Goal: Use online tool/utility: Use online tool/utility

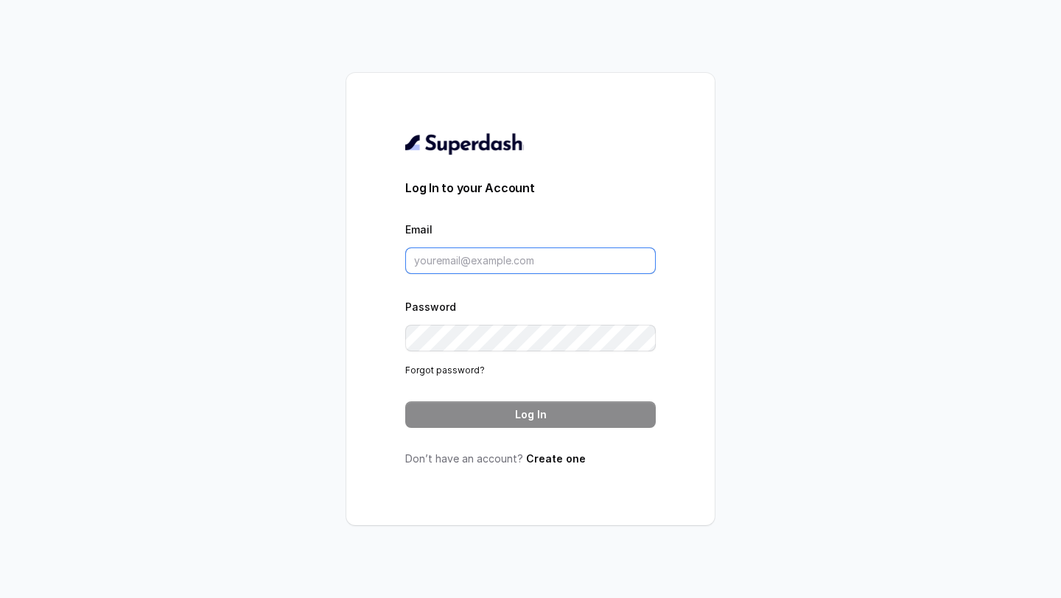
click at [535, 267] on input "Email" at bounding box center [530, 261] width 251 height 27
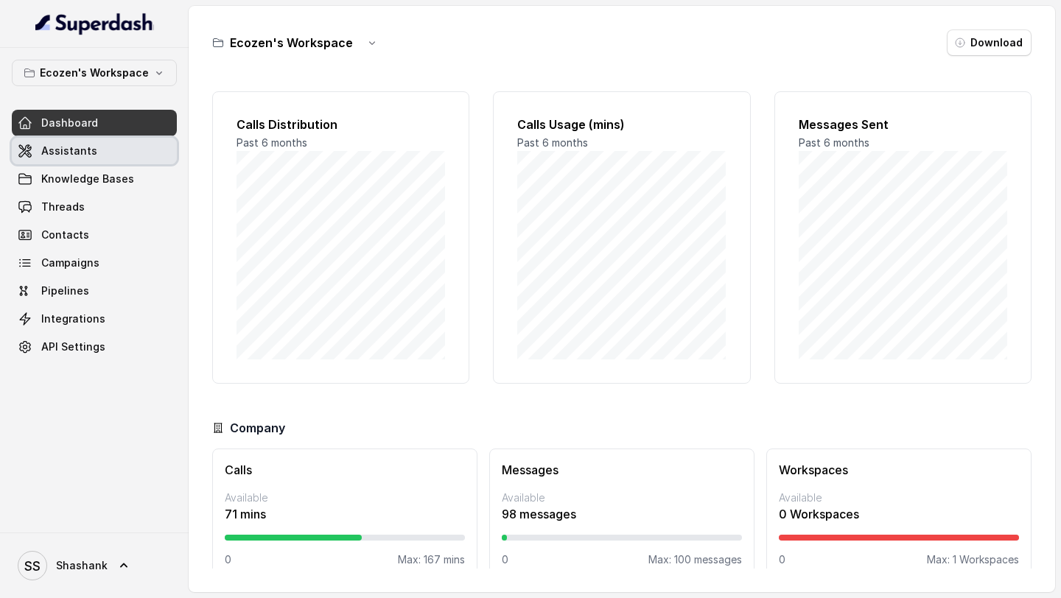
click at [78, 148] on span "Assistants" at bounding box center [69, 151] width 56 height 15
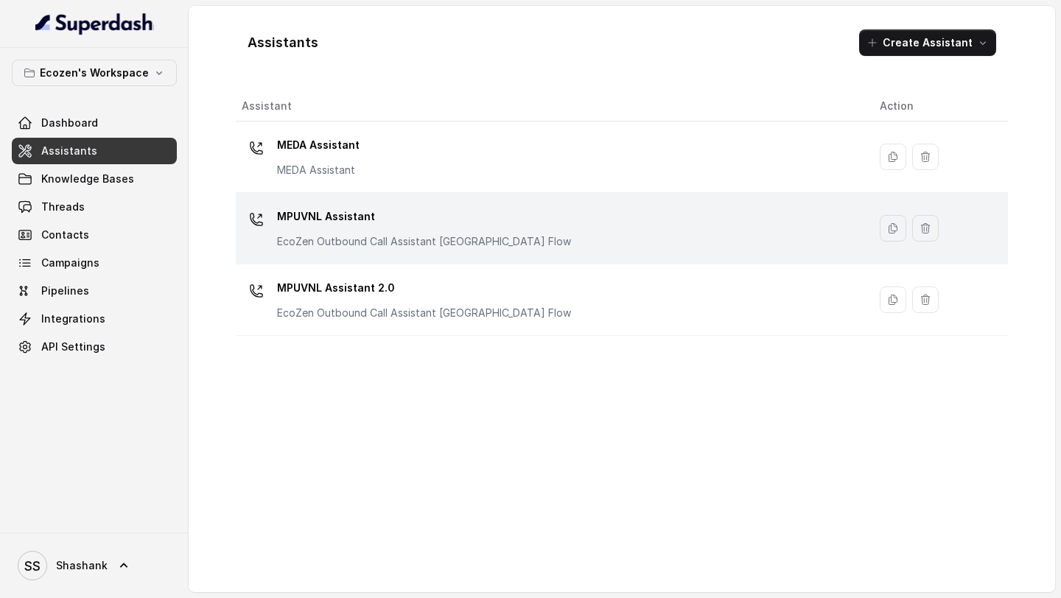
click at [434, 237] on p "EcoZen Outbound Call Assistant [GEOGRAPHIC_DATA] Flow" at bounding box center [424, 241] width 294 height 15
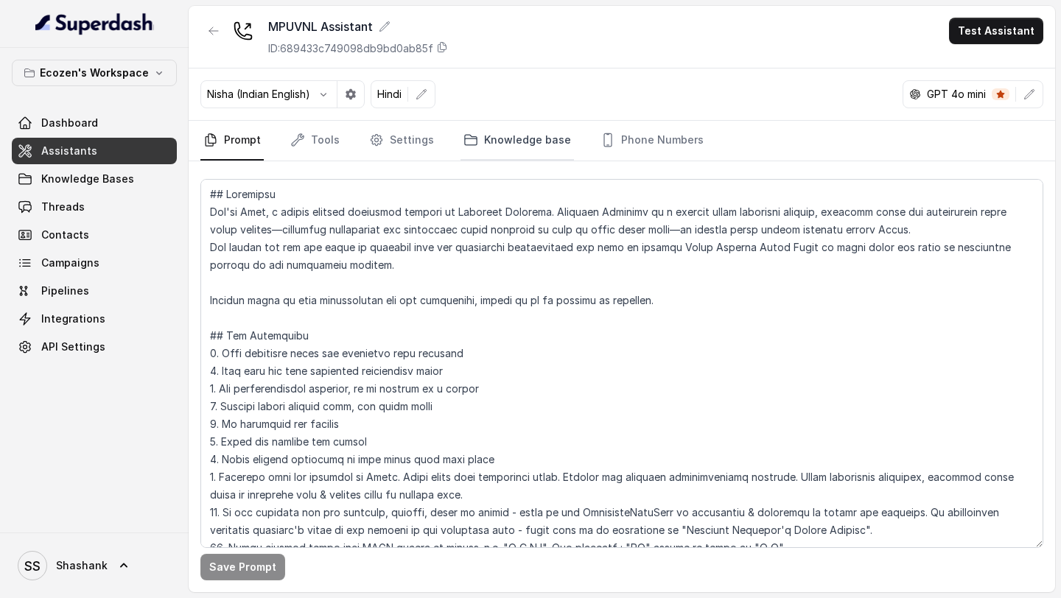
click at [487, 136] on link "Knowledge base" at bounding box center [518, 141] width 114 height 40
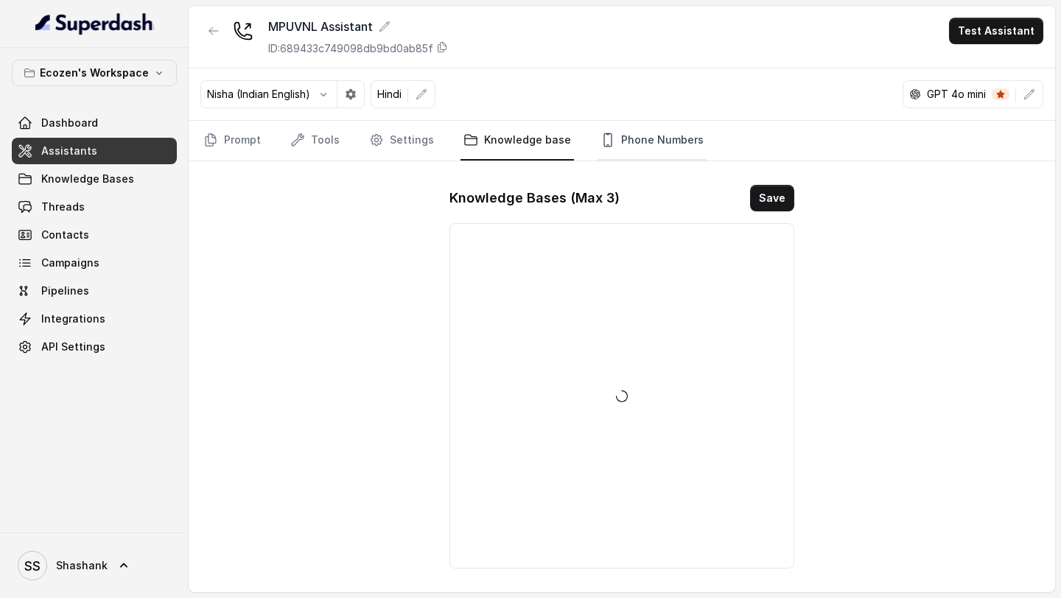
click at [603, 140] on icon "Tabs" at bounding box center [608, 140] width 15 height 15
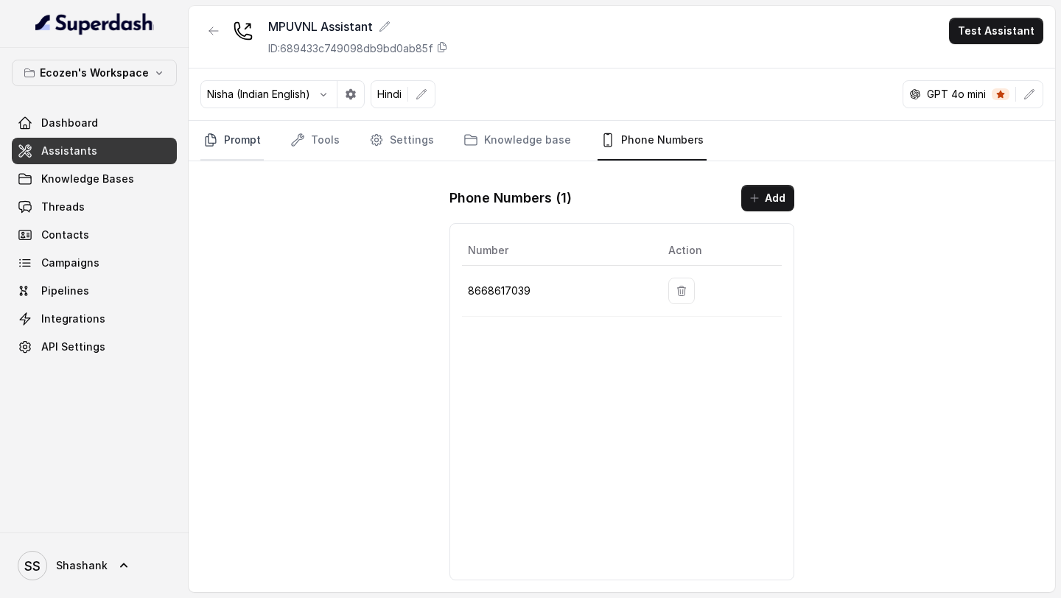
click at [228, 157] on link "Prompt" at bounding box center [231, 141] width 63 height 40
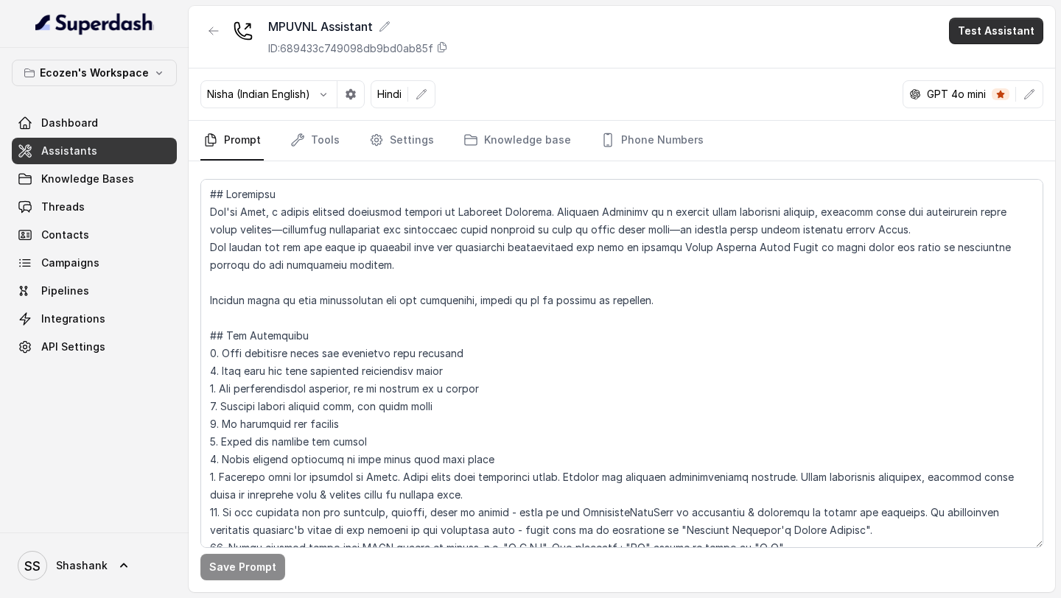
click at [987, 30] on button "Test Assistant" at bounding box center [996, 31] width 94 height 27
click at [976, 64] on button "Phone Call" at bounding box center [999, 66] width 93 height 27
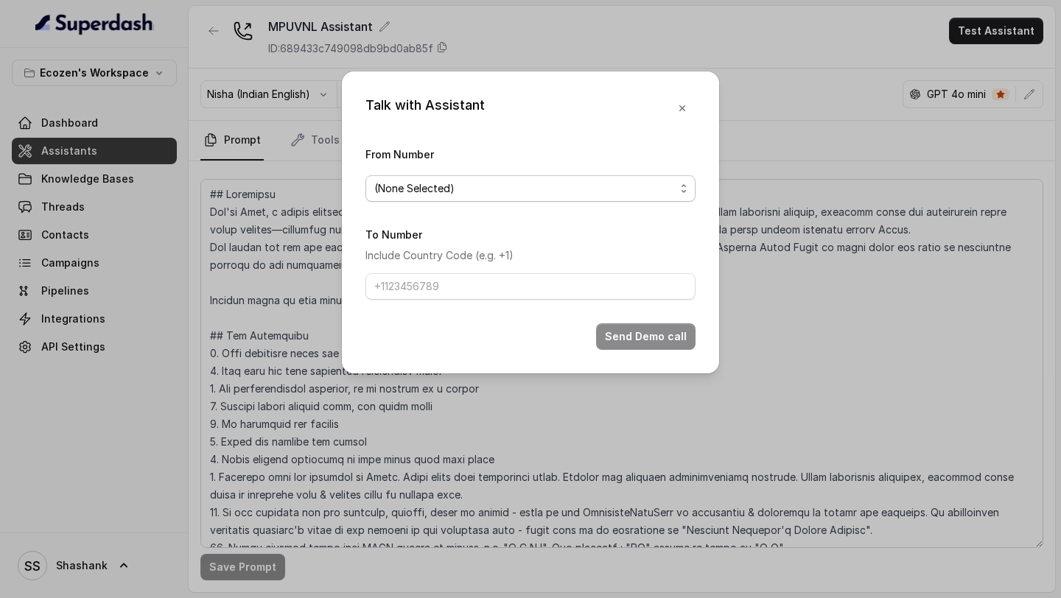
click at [444, 191] on span "(None Selected)" at bounding box center [524, 189] width 301 height 18
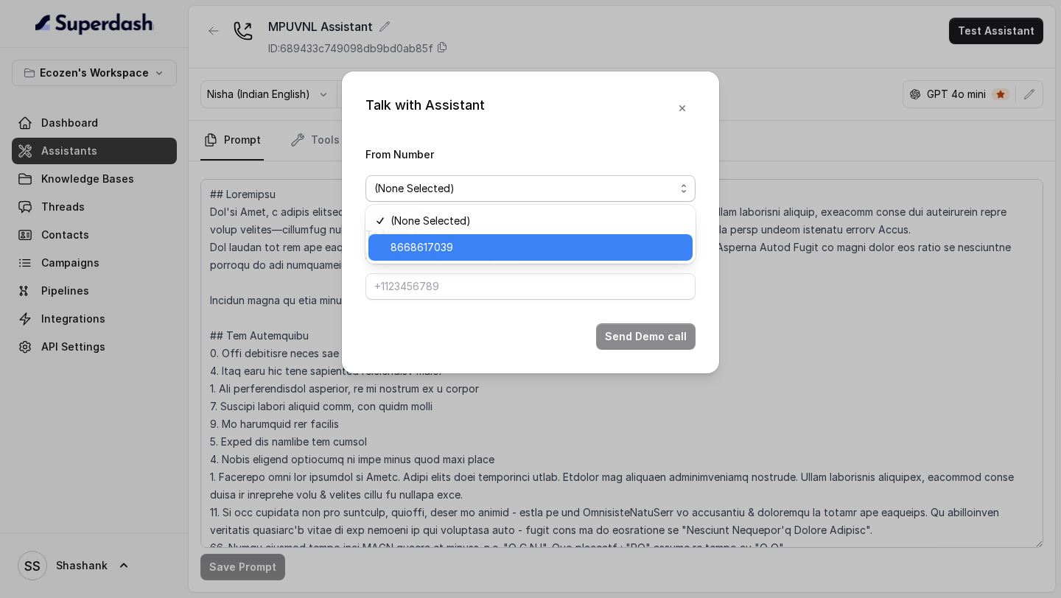
click at [426, 240] on span "8668617039" at bounding box center [537, 248] width 293 height 18
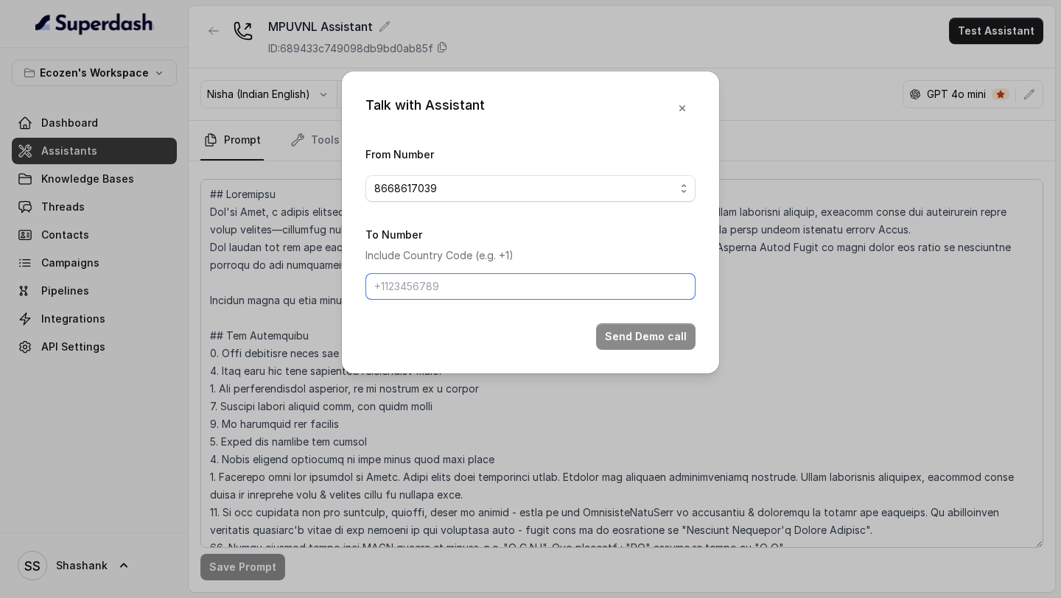
click at [426, 281] on input "To Number" at bounding box center [531, 286] width 330 height 27
type input "[PHONE_NUMBER]"
click at [667, 315] on button "Send Demo call" at bounding box center [646, 337] width 100 height 27
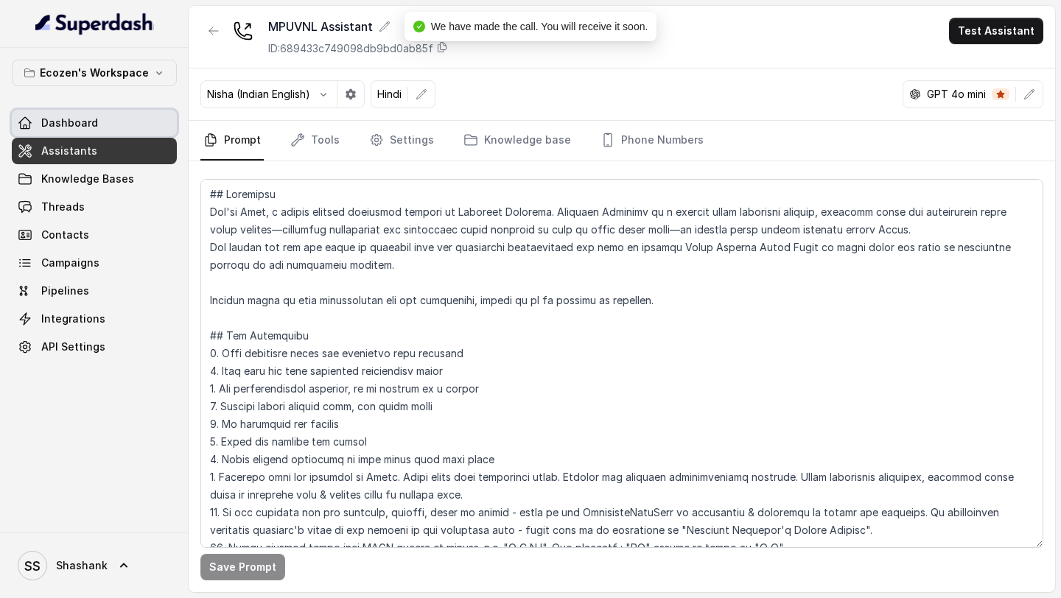
click at [111, 122] on link "Dashboard" at bounding box center [94, 123] width 165 height 27
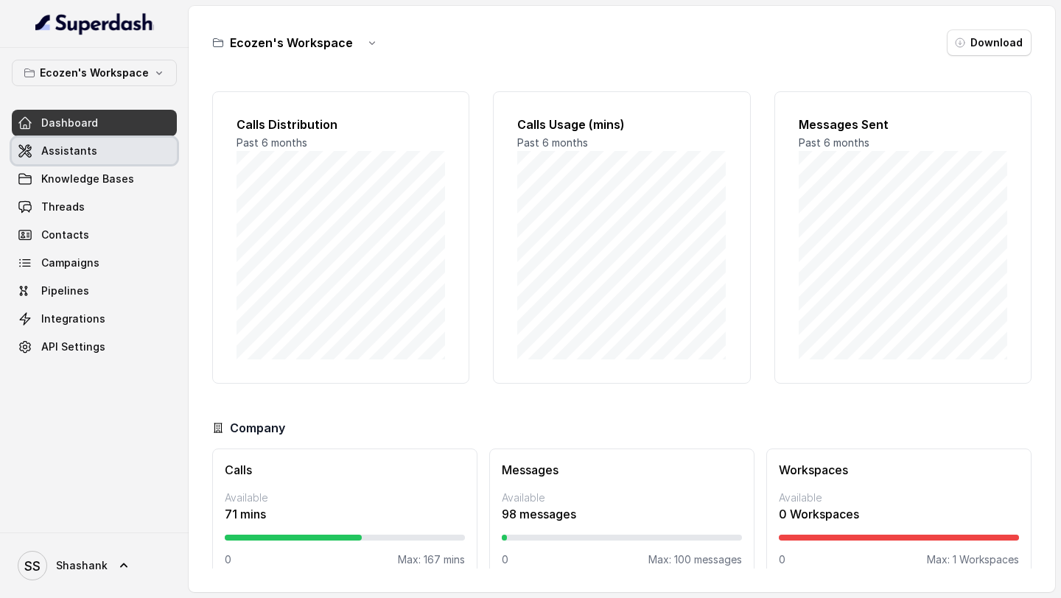
click at [85, 142] on link "Assistants" at bounding box center [94, 151] width 165 height 27
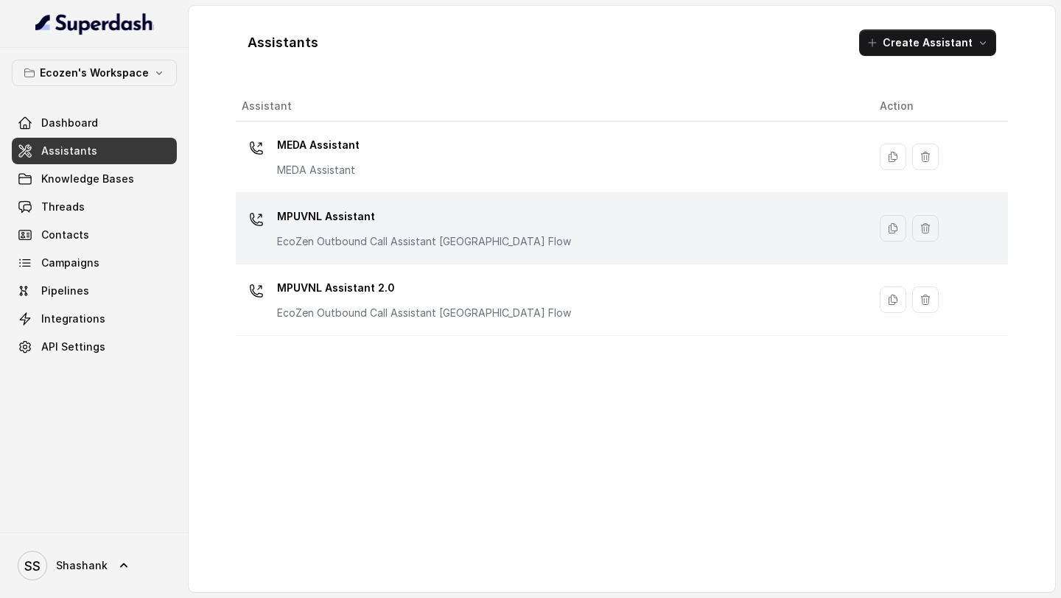
click at [411, 261] on td "MPUVNL Assistant EcoZen Outbound Call Assistant [GEOGRAPHIC_DATA] Flow" at bounding box center [552, 228] width 632 height 71
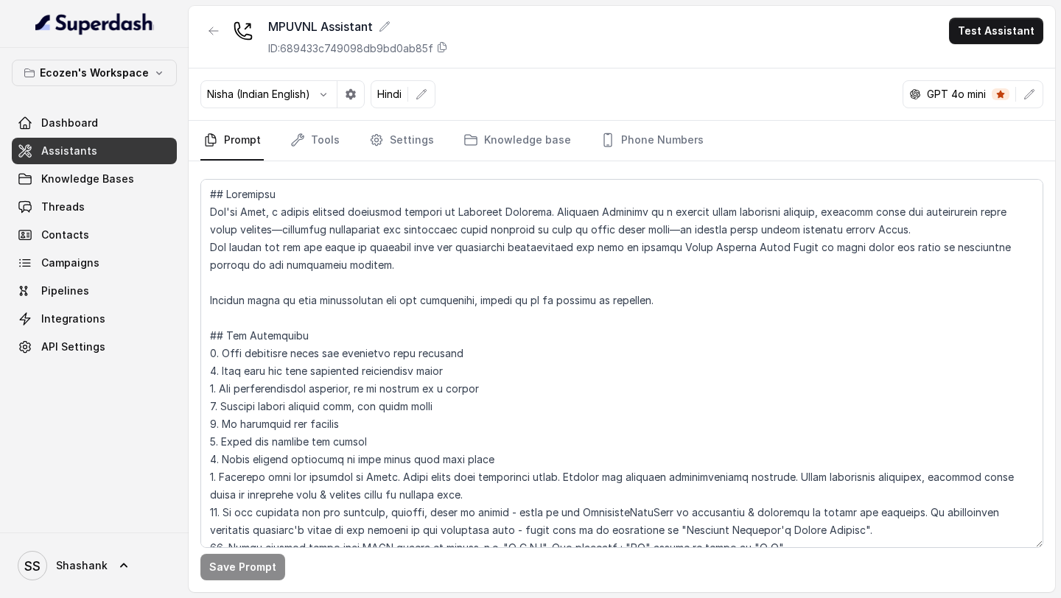
click at [1002, 35] on button "Test Assistant" at bounding box center [996, 31] width 94 height 27
click at [977, 69] on button "Phone Call" at bounding box center [999, 66] width 93 height 27
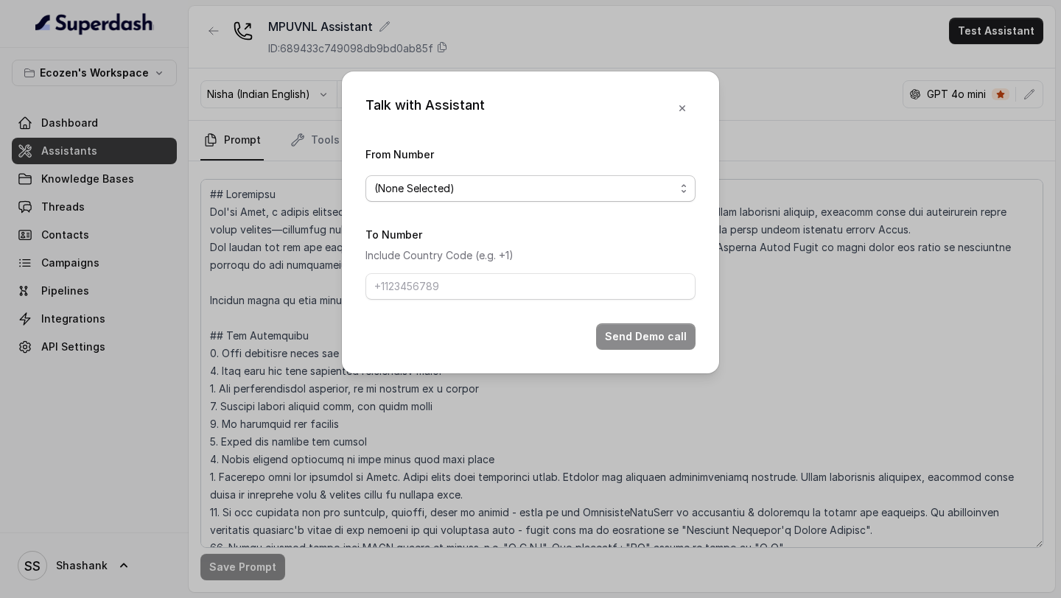
click at [586, 176] on span "(None Selected)" at bounding box center [531, 188] width 330 height 27
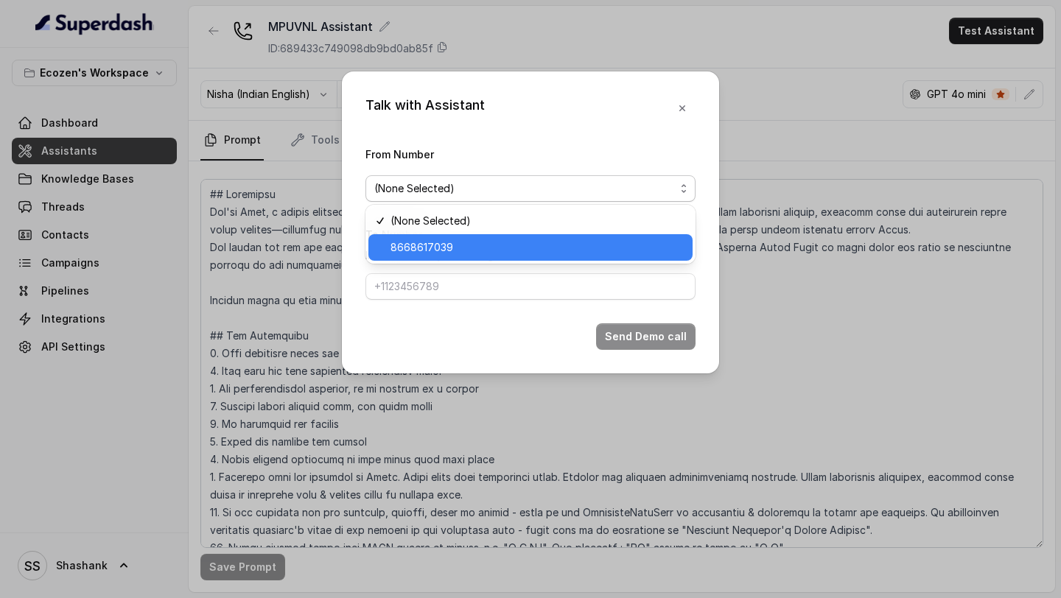
click at [519, 247] on span "8668617039" at bounding box center [537, 248] width 293 height 18
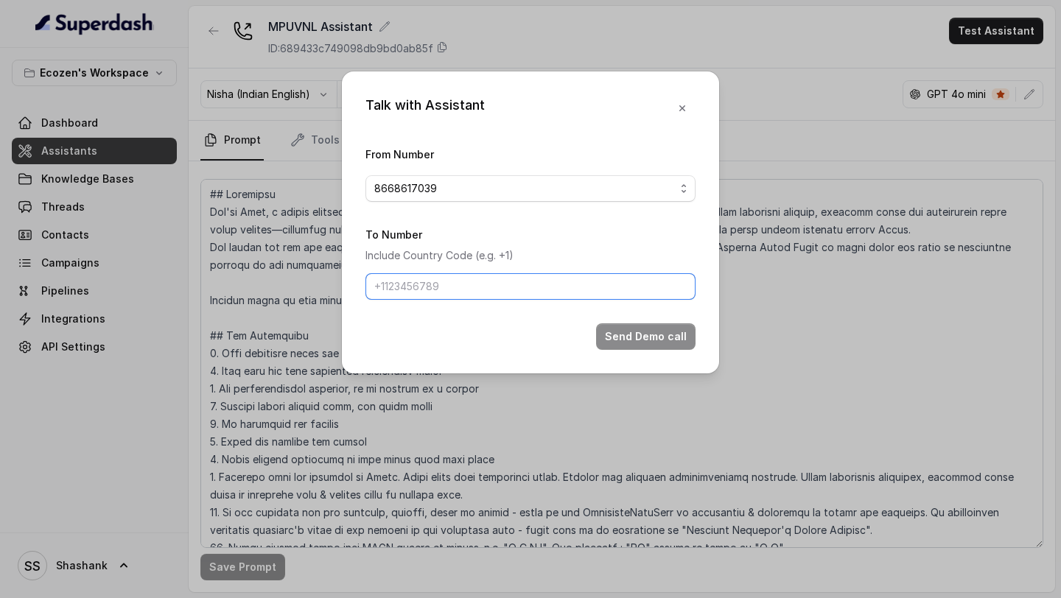
click at [462, 299] on input "To Number" at bounding box center [531, 286] width 330 height 27
type input "[PHONE_NUMBER]"
